Goal: Navigation & Orientation: Find specific page/section

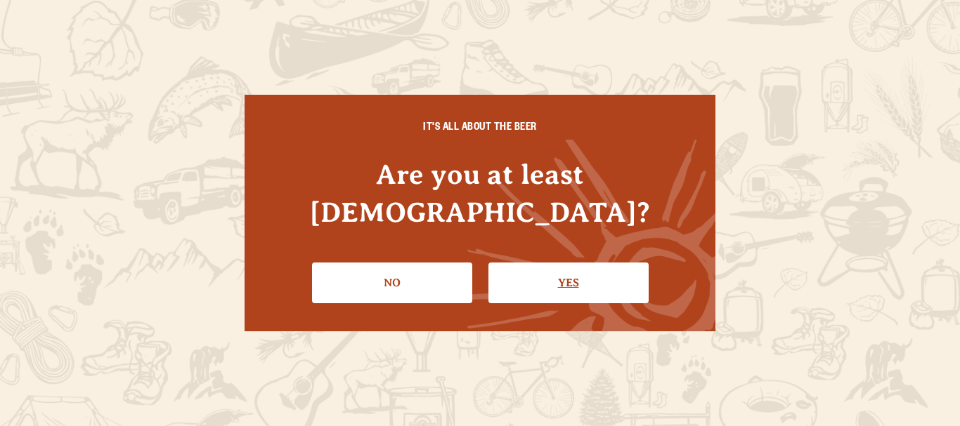
click at [570, 266] on link "Yes" at bounding box center [568, 283] width 160 height 41
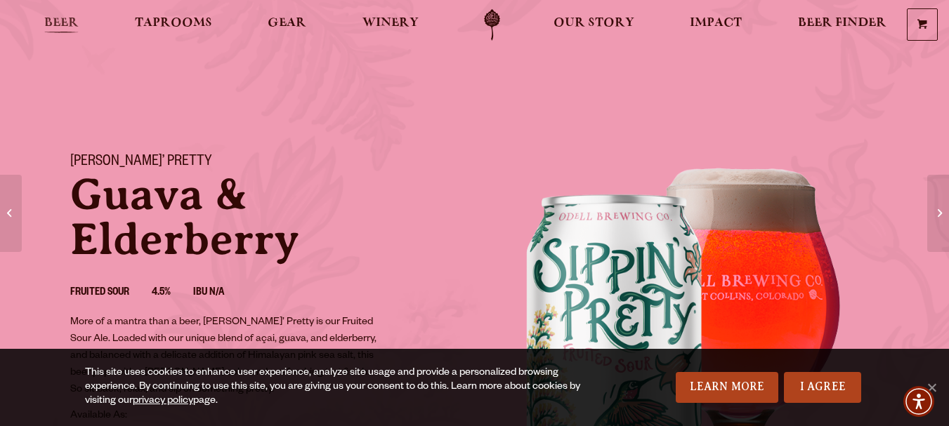
click at [50, 18] on span "Beer" at bounding box center [61, 23] width 34 height 11
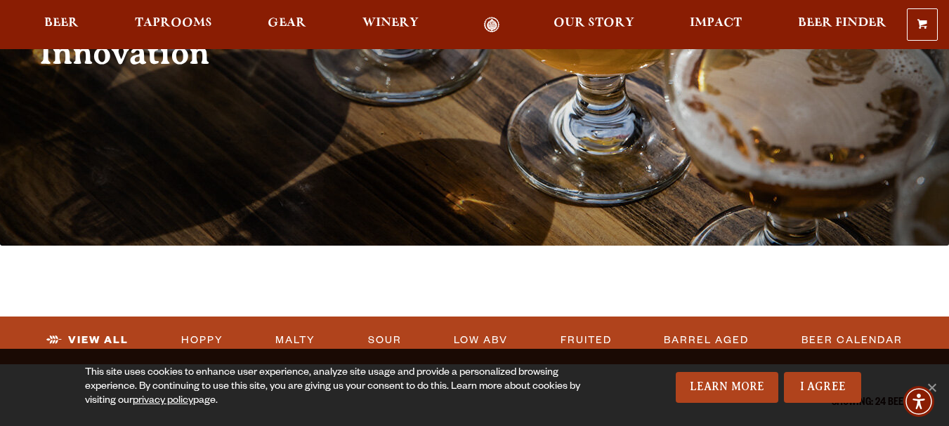
scroll to position [421, 0]
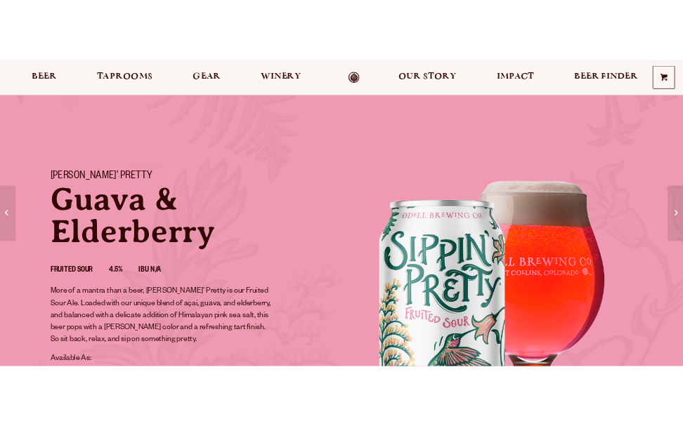
scroll to position [140, 0]
